Goal: Transaction & Acquisition: Purchase product/service

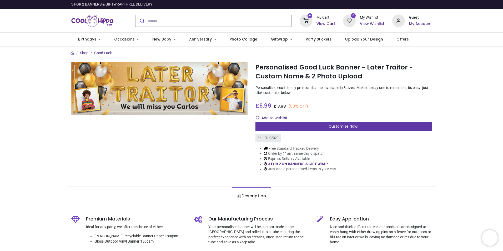
click at [340, 128] on span "Customise Now!" at bounding box center [343, 126] width 30 height 5
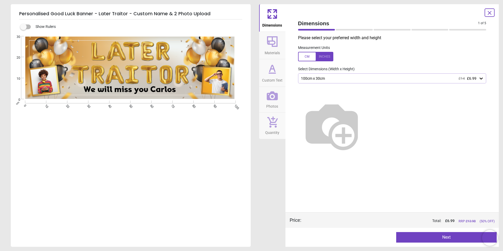
click at [426, 238] on button "Next" at bounding box center [446, 237] width 100 height 11
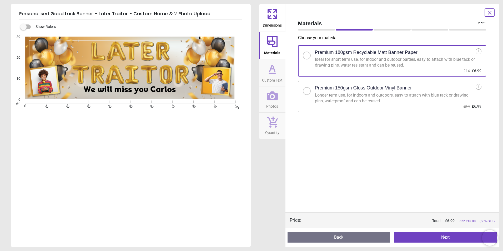
click at [311, 92] on div at bounding box center [309, 89] width 12 height 11
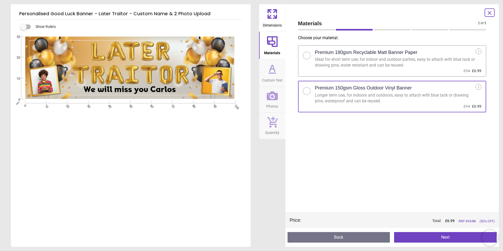
click at [434, 239] on button "Next" at bounding box center [445, 237] width 103 height 11
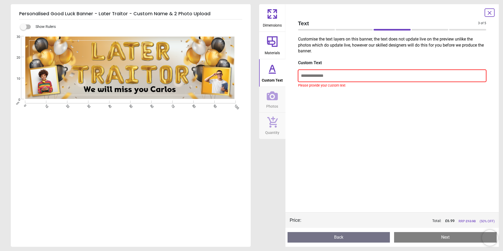
click at [362, 79] on input "text" at bounding box center [392, 76] width 188 height 12
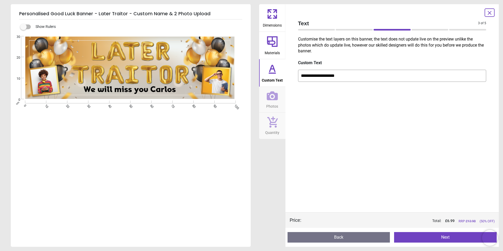
type input "**********"
click at [435, 240] on button "Next" at bounding box center [445, 237] width 103 height 11
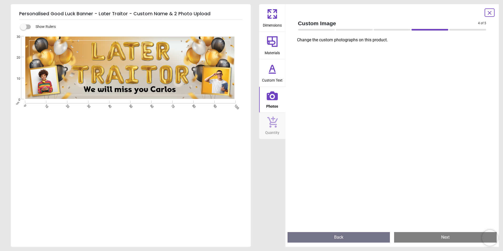
click at [353, 40] on p "Change the custom photographs on this product." at bounding box center [394, 40] width 194 height 6
click at [441, 236] on button "Next" at bounding box center [445, 237] width 103 height 11
click at [221, 79] on div "Created with Snap null" at bounding box center [130, 67] width 239 height 63
click at [268, 95] on icon at bounding box center [272, 95] width 11 height 9
click at [269, 94] on icon at bounding box center [272, 95] width 11 height 9
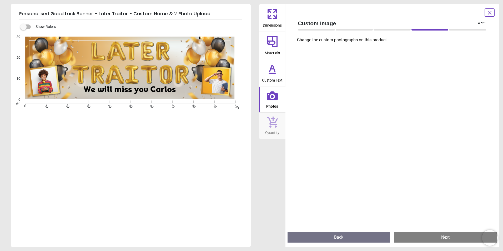
click at [273, 95] on icon at bounding box center [272, 95] width 11 height 11
click at [269, 98] on icon at bounding box center [272, 95] width 11 height 9
click at [446, 239] on button "Next" at bounding box center [445, 237] width 103 height 11
click at [49, 83] on div "Created with Snap null" at bounding box center [130, 67] width 239 height 63
click at [461, 236] on button "Next" at bounding box center [445, 237] width 103 height 11
